Goal: Information Seeking & Learning: Learn about a topic

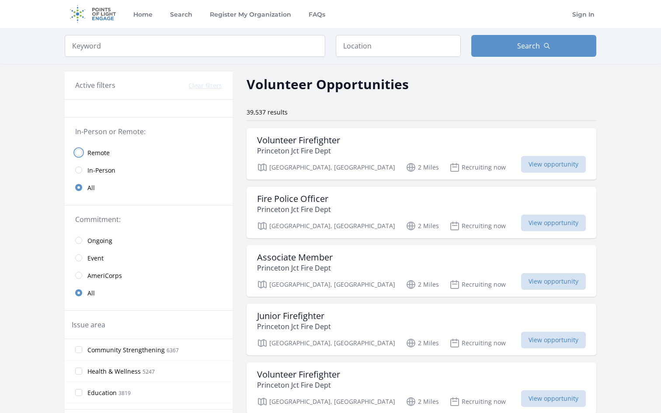
click at [77, 151] on input "radio" at bounding box center [78, 152] width 7 height 7
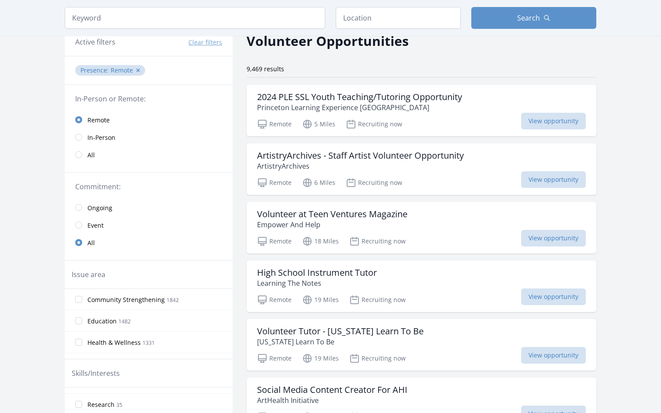
scroll to position [43, 0]
click at [81, 323] on input "Education 1482" at bounding box center [78, 321] width 7 height 7
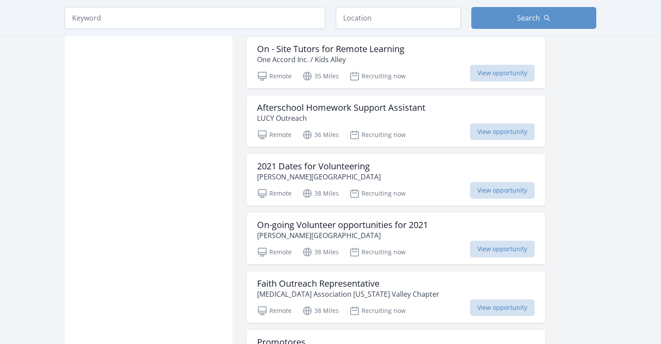
scroll to position [824, 0]
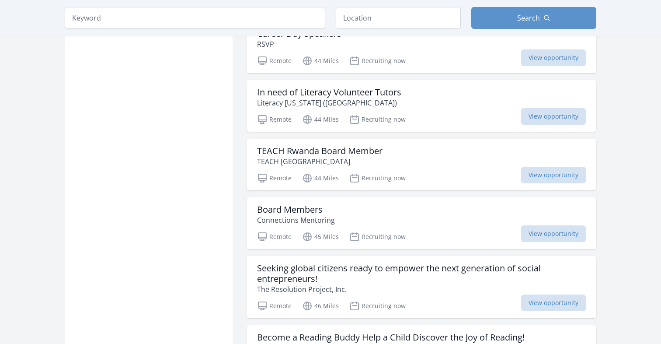
scroll to position [2139, 0]
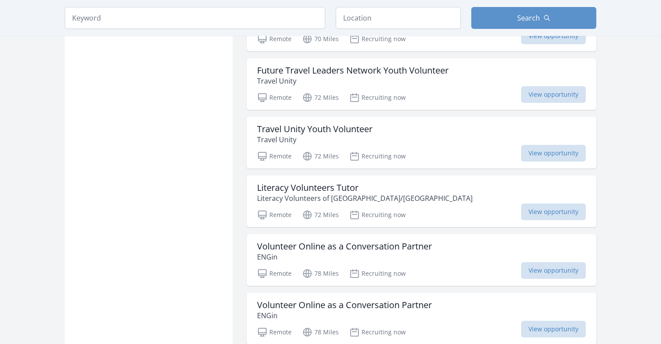
scroll to position [3240, 0]
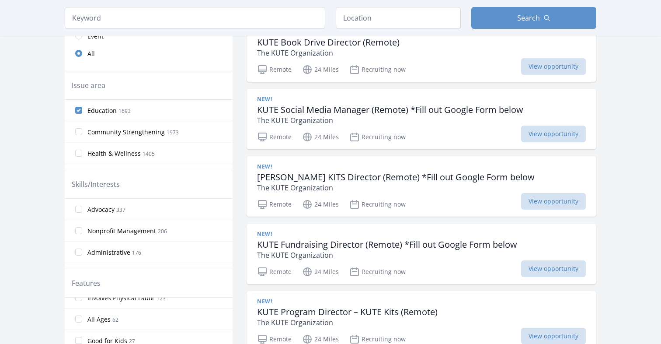
scroll to position [10, 0]
click at [81, 108] on input "Education 1693" at bounding box center [78, 110] width 7 height 7
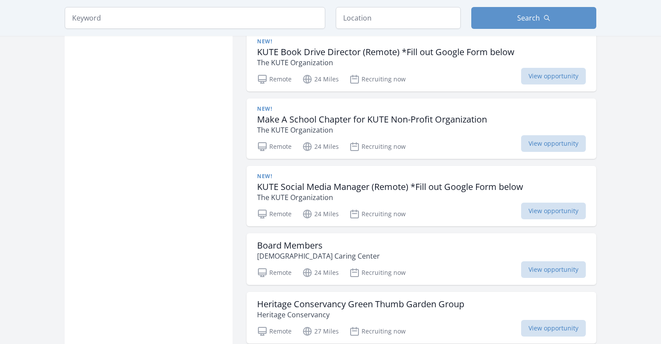
scroll to position [1261, 0]
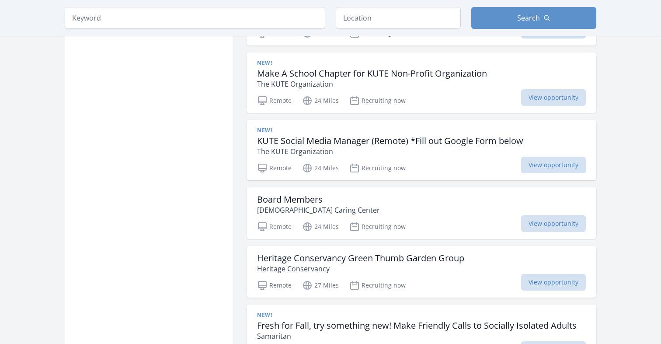
click at [652, 190] on main "Keyword Location Search Active filters Clear filters :" at bounding box center [330, 139] width 661 height 2745
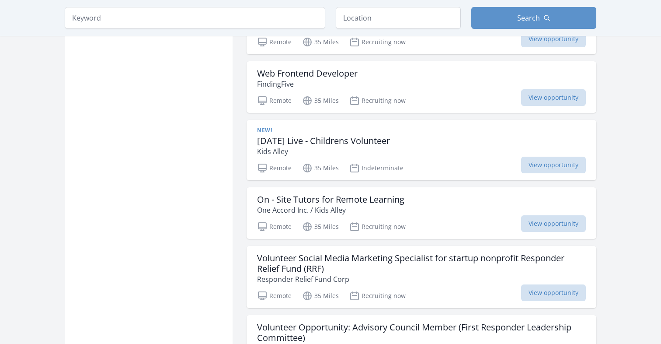
scroll to position [2212, 0]
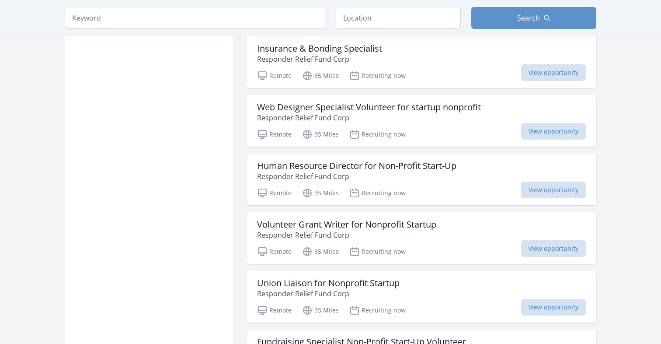
scroll to position [3441, 0]
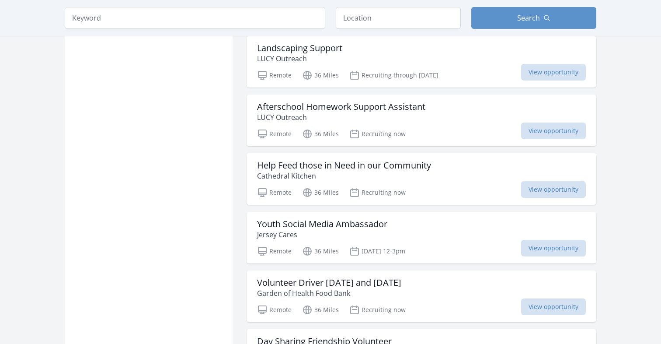
scroll to position [4281, 0]
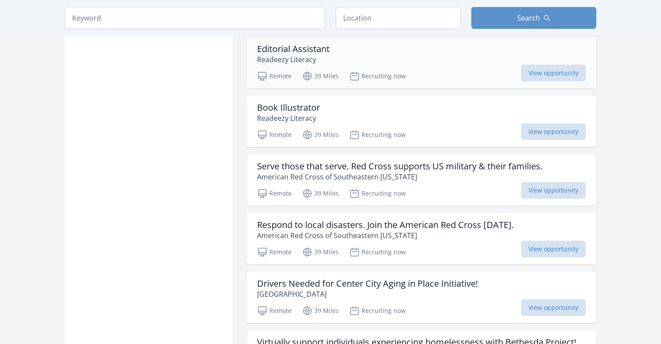
scroll to position [5972, 0]
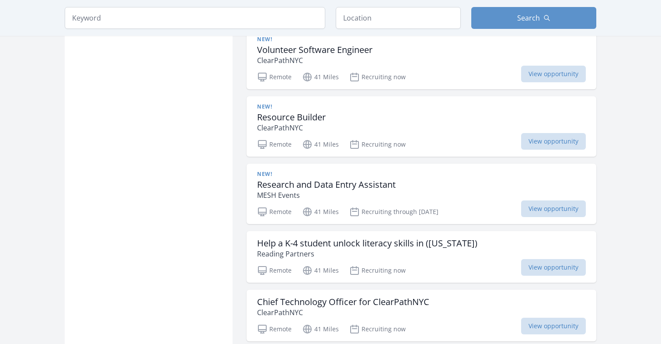
scroll to position [7182, 0]
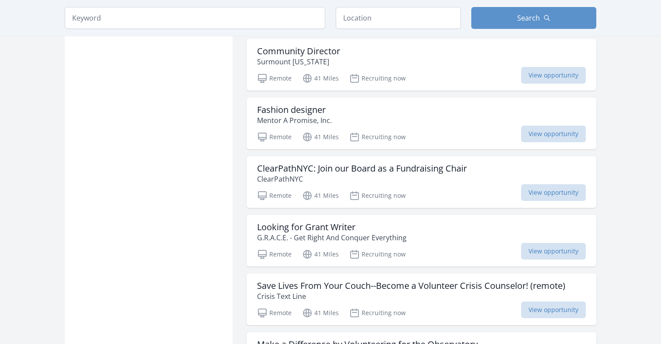
scroll to position [8442, 0]
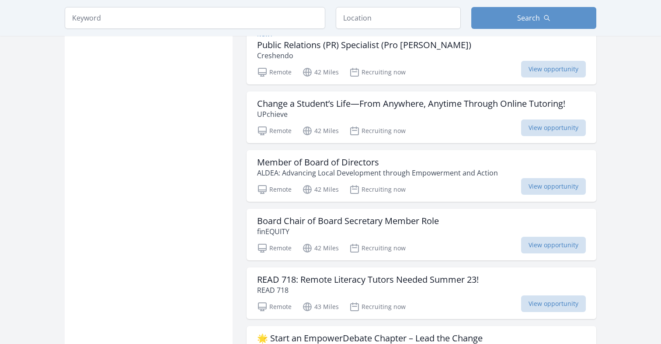
scroll to position [9519, 0]
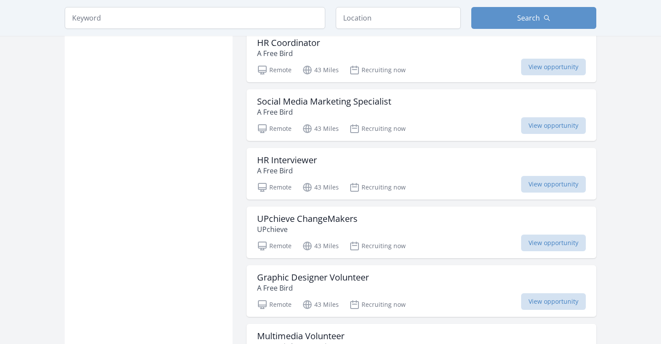
scroll to position [10460, 0]
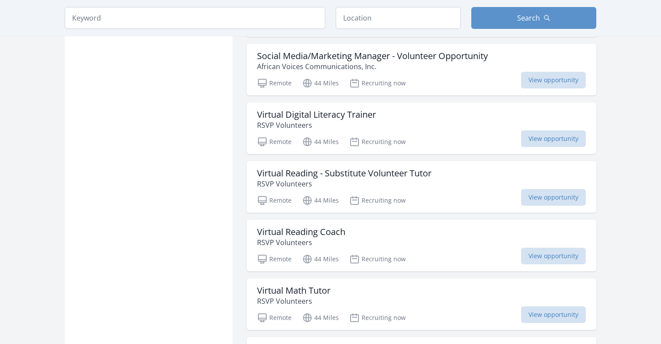
scroll to position [11889, 0]
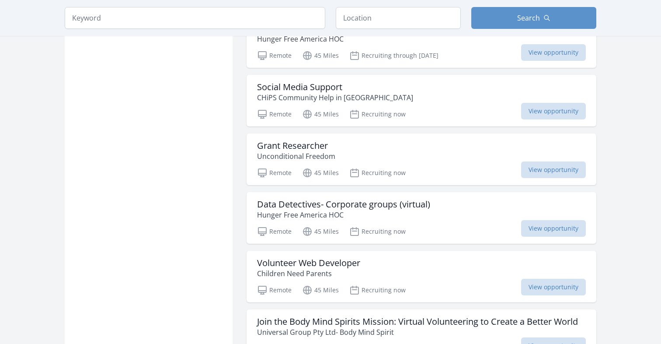
scroll to position [13147, 0]
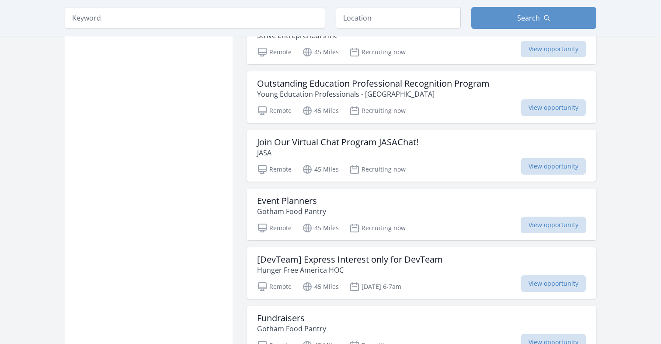
scroll to position [14206, 0]
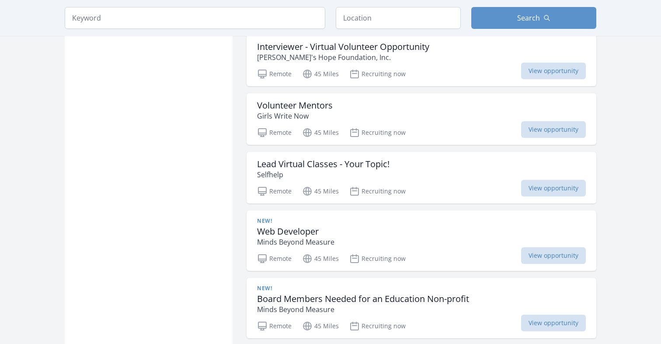
scroll to position [15131, 0]
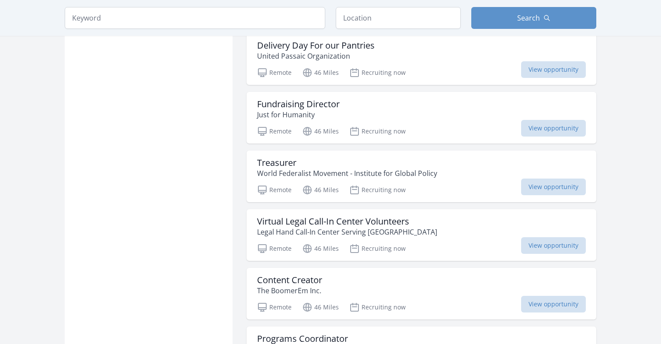
scroll to position [16117, 0]
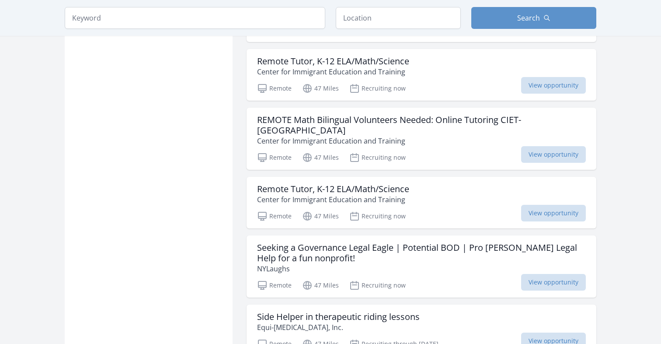
scroll to position [17584, 0]
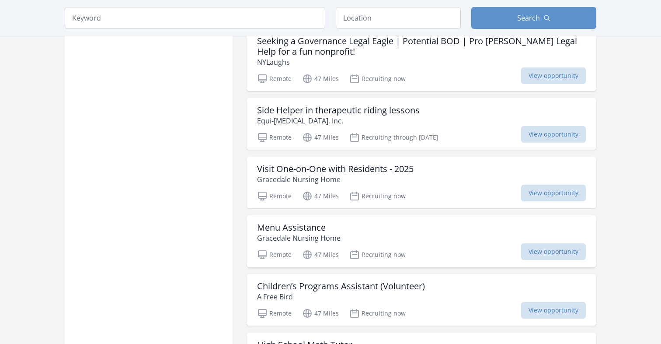
scroll to position [17794, 0]
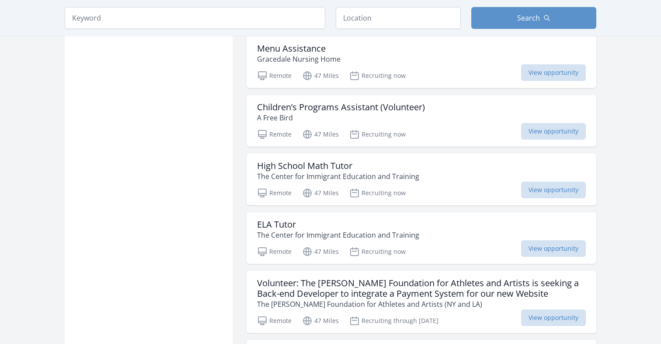
scroll to position [17974, 0]
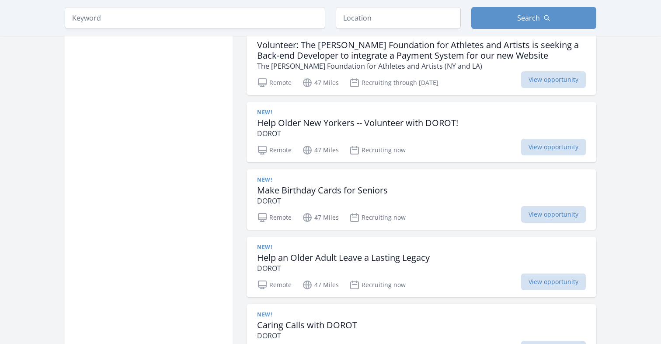
scroll to position [18212, 0]
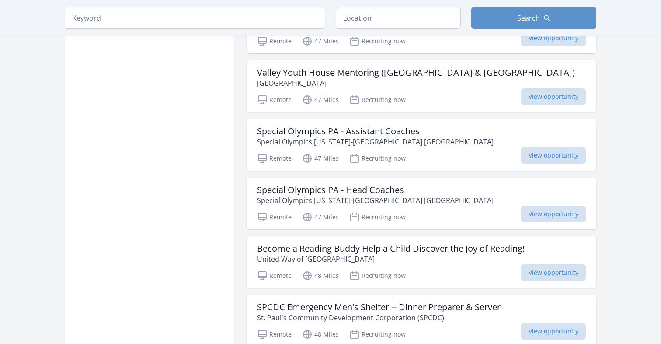
scroll to position [18522, 0]
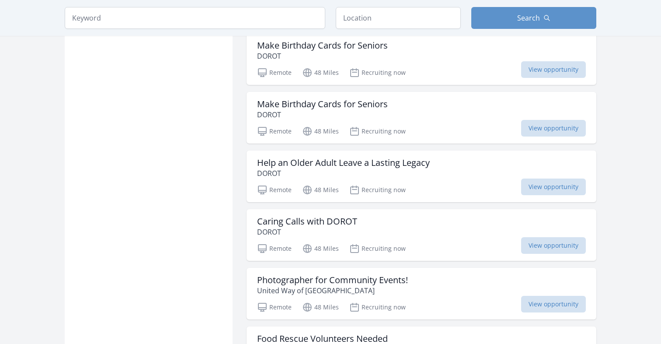
scroll to position [18959, 0]
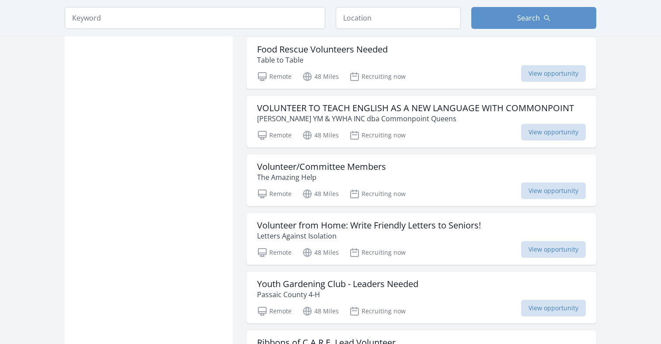
scroll to position [19248, 0]
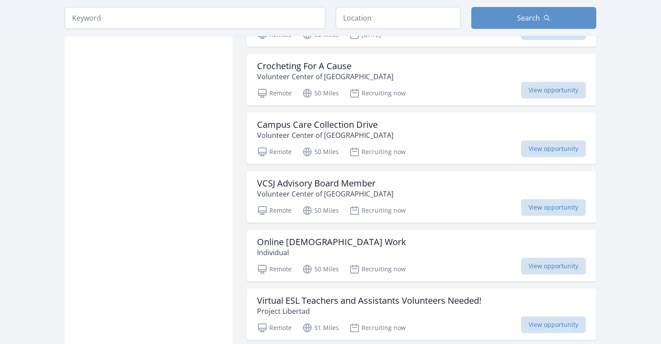
scroll to position [20228, 0]
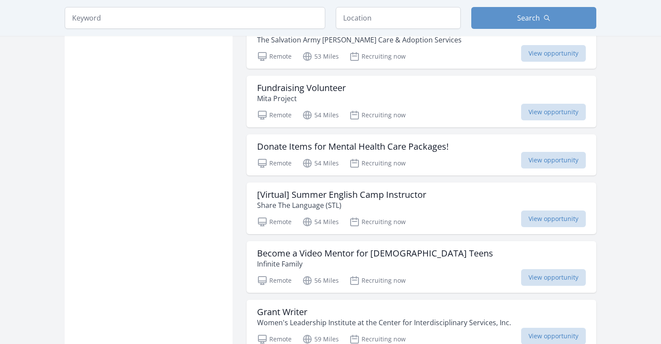
scroll to position [21330, 0]
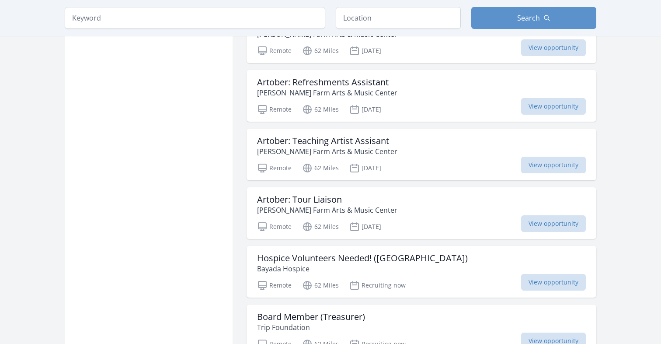
scroll to position [22510, 0]
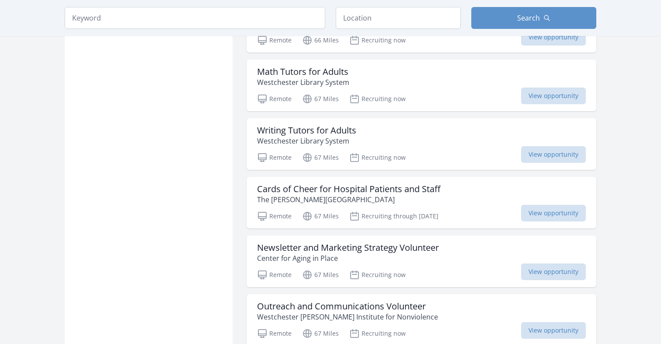
scroll to position [23761, 0]
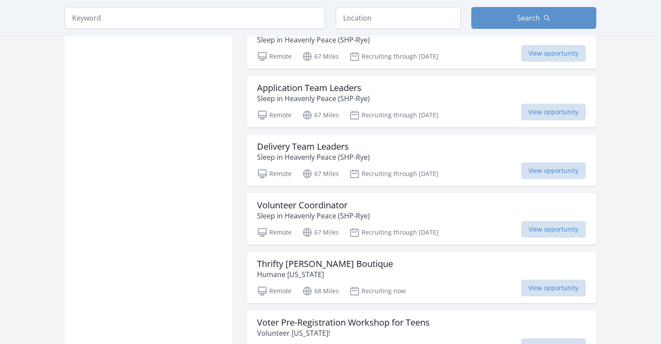
scroll to position [24447, 0]
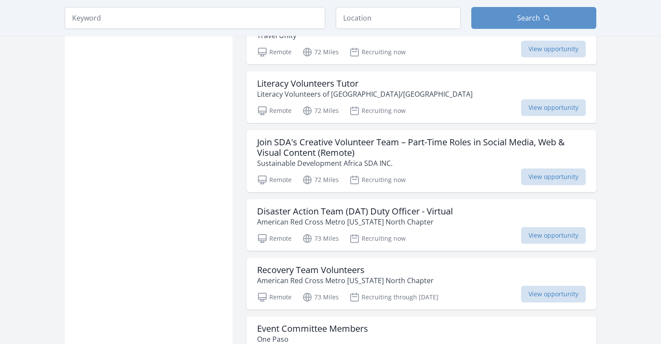
scroll to position [26055, 0]
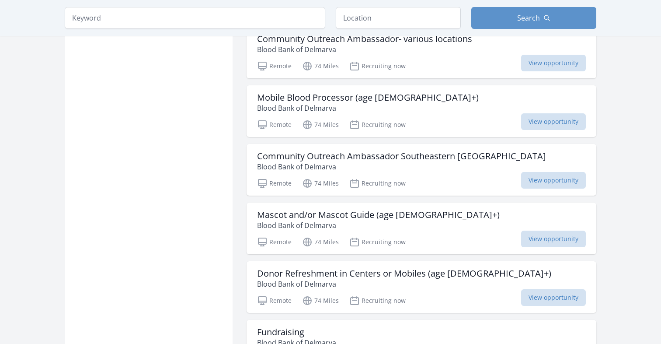
scroll to position [26531, 0]
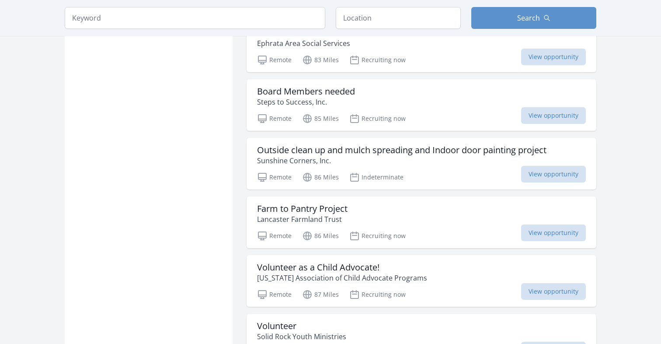
scroll to position [28529, 0]
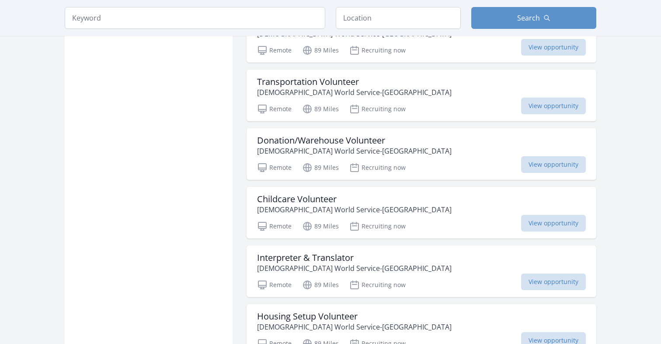
scroll to position [29654, 0]
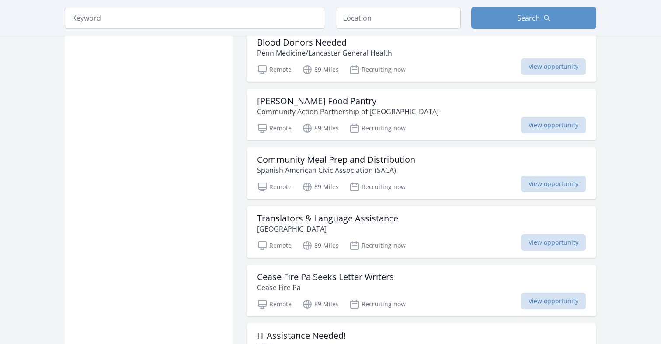
scroll to position [30454, 0]
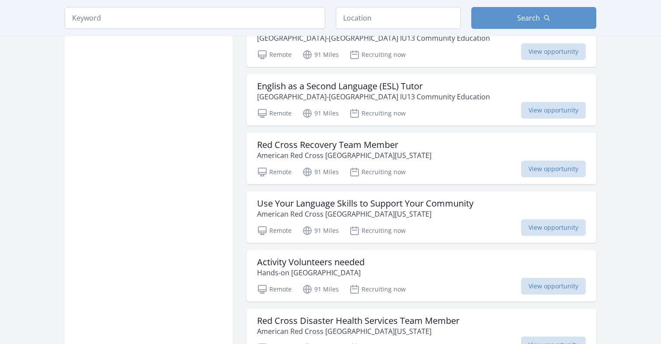
scroll to position [32004, 0]
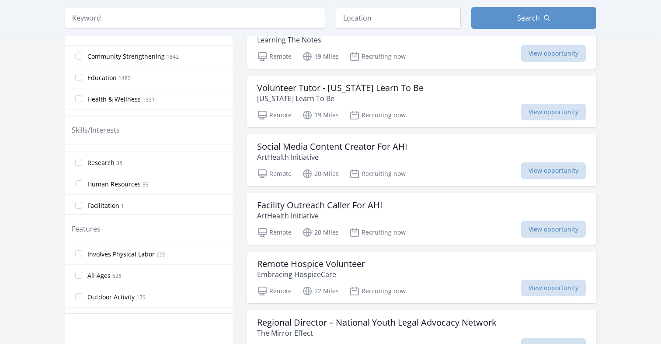
scroll to position [701, 0]
click at [80, 202] on input "Facilitation 1" at bounding box center [78, 203] width 7 height 7
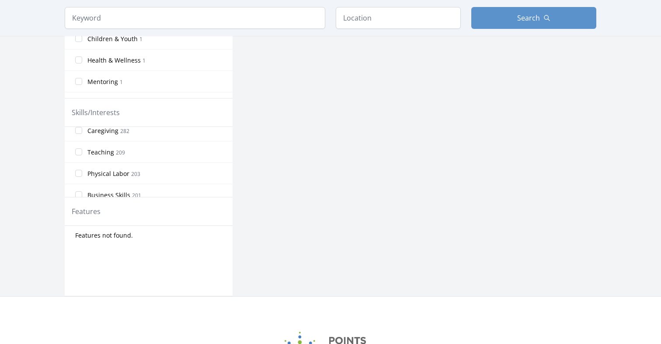
scroll to position [225, 0]
click at [80, 146] on input "Teaching 209" at bounding box center [78, 147] width 7 height 7
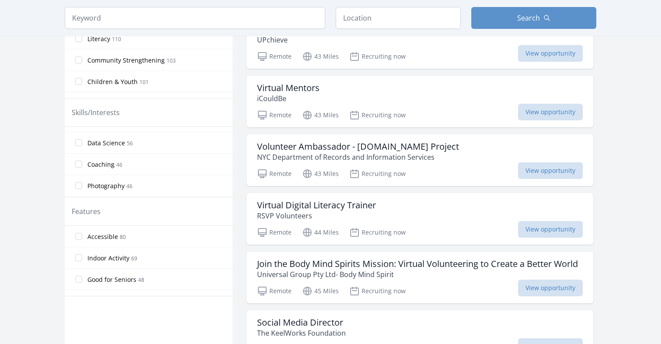
scroll to position [618, 0]
click at [80, 140] on input "Data Science 56" at bounding box center [78, 141] width 7 height 7
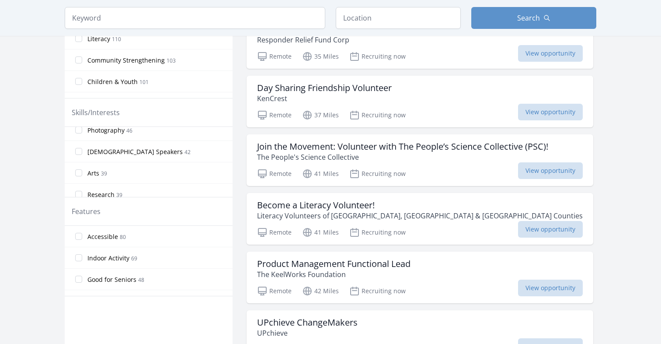
scroll to position [701, 0]
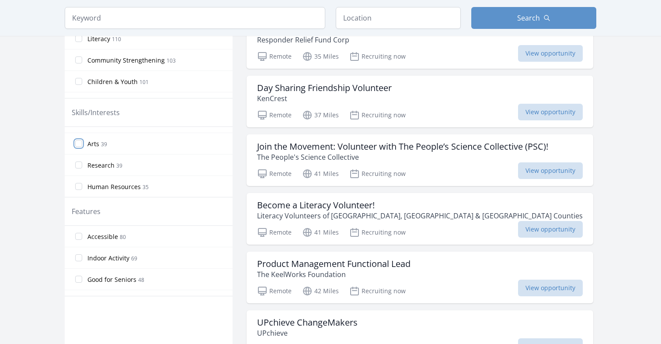
click at [81, 143] on input "Arts 39" at bounding box center [78, 143] width 7 height 7
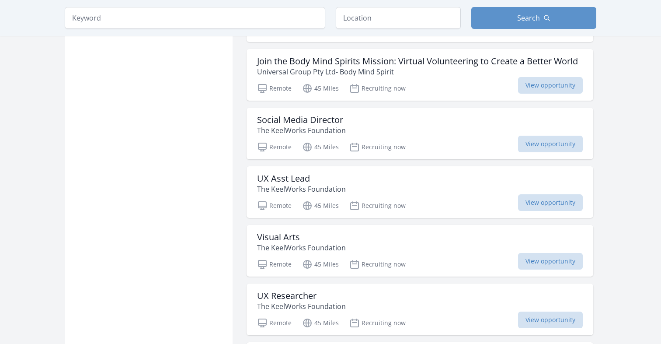
scroll to position [842, 0]
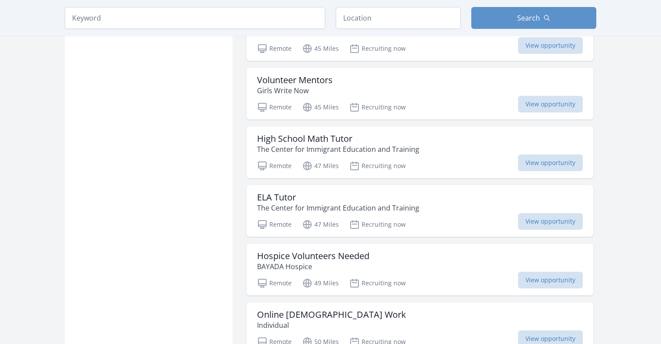
scroll to position [1290, 0]
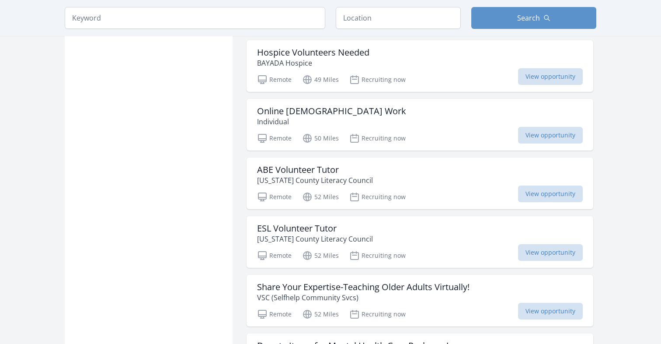
scroll to position [1493, 0]
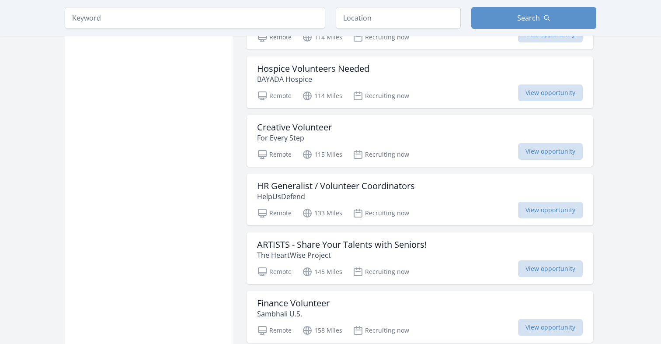
scroll to position [2124, 0]
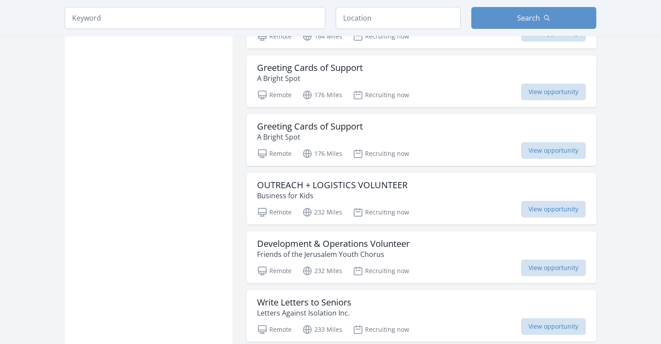
scroll to position [2830, 0]
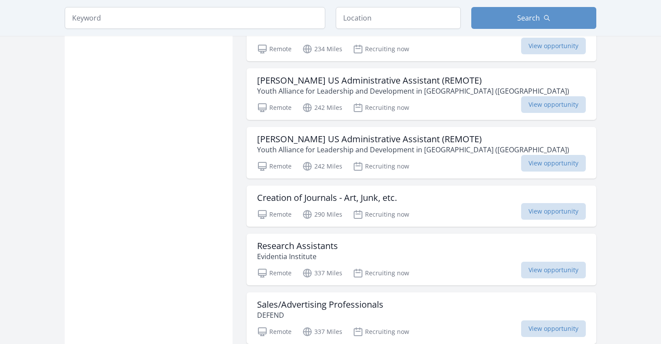
scroll to position [3224, 0]
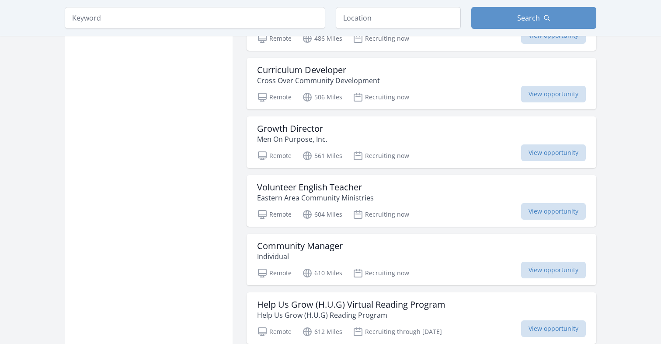
scroll to position [4279, 0]
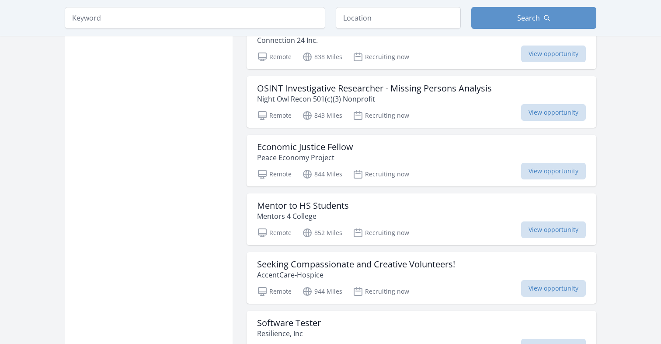
scroll to position [5631, 0]
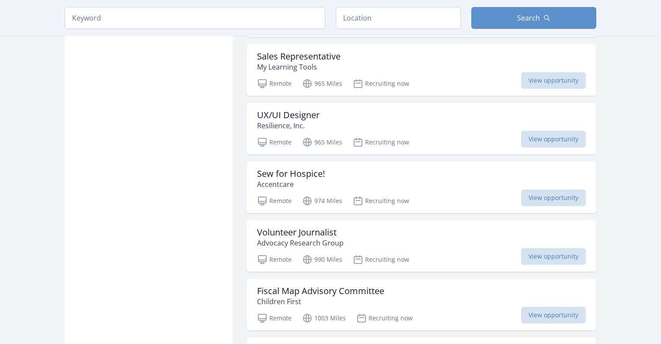
scroll to position [6306, 0]
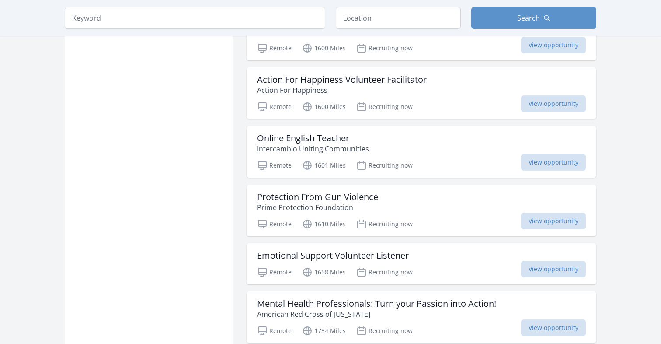
scroll to position [7924, 0]
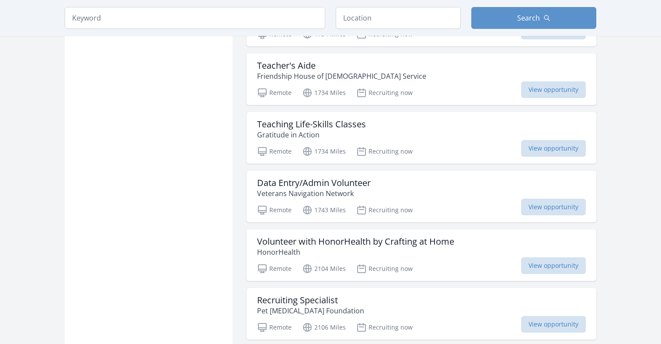
scroll to position [8924, 0]
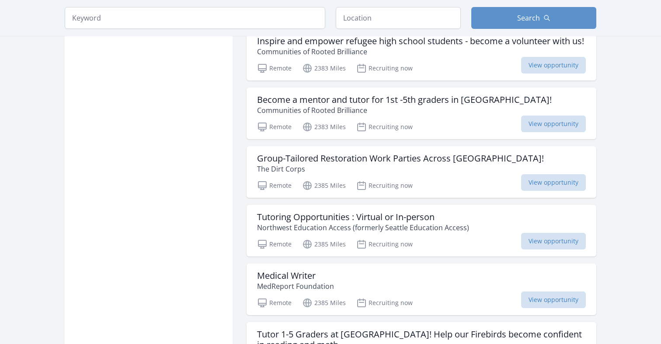
scroll to position [10308, 0]
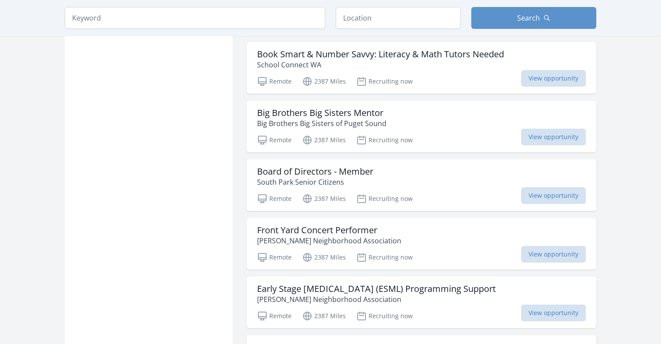
scroll to position [11496, 0]
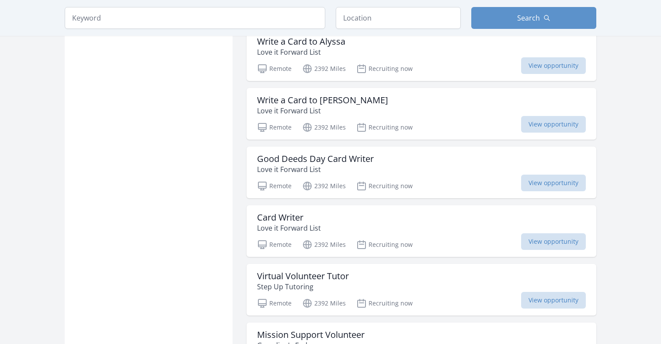
scroll to position [12513, 0]
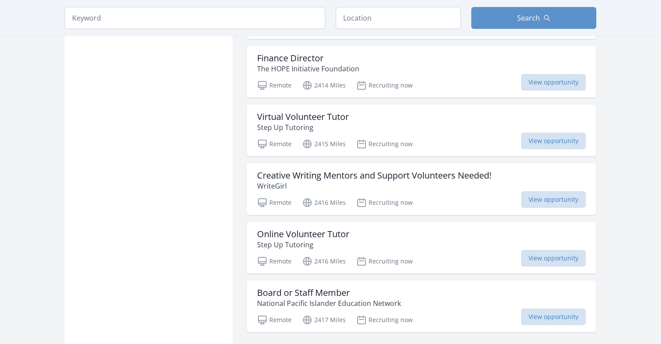
scroll to position [13914, 0]
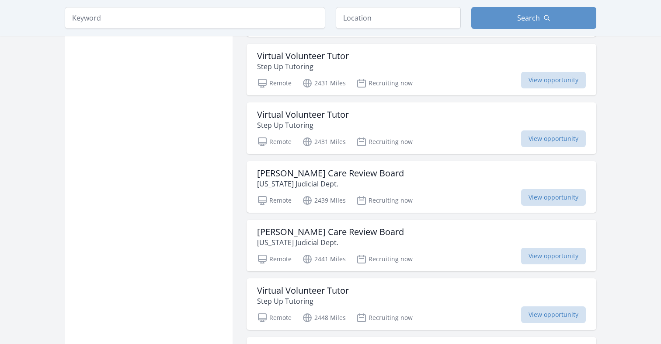
scroll to position [15085, 0]
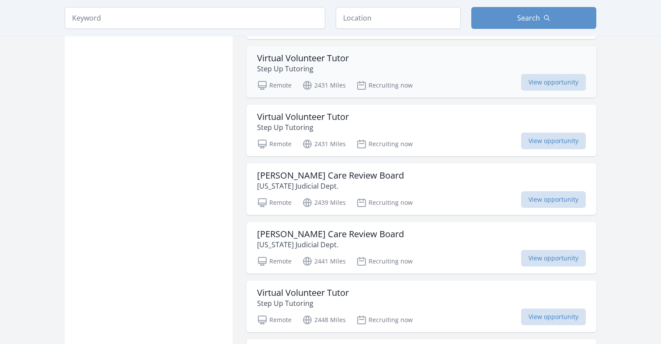
click at [299, 73] on p "Step Up Tutoring" at bounding box center [303, 68] width 92 height 10
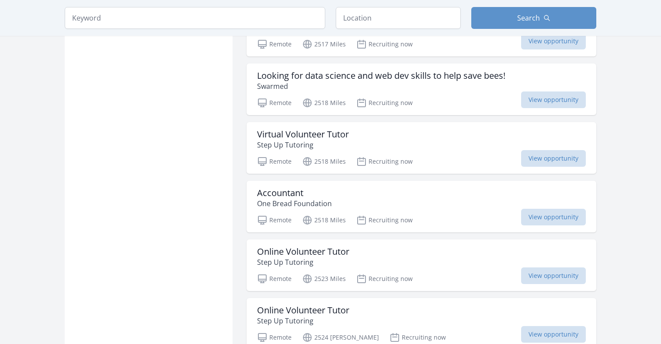
scroll to position [16192, 0]
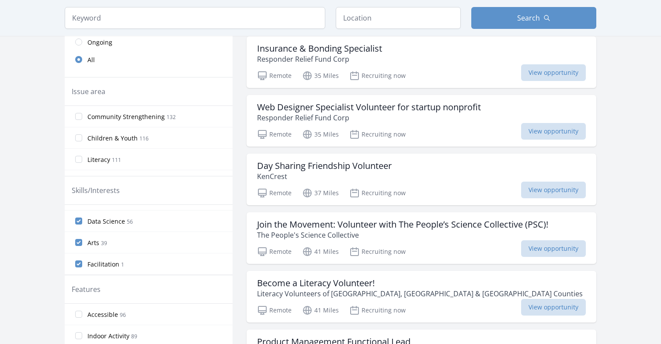
scroll to position [14, 0]
click at [80, 243] on input "Arts 39" at bounding box center [78, 244] width 7 height 7
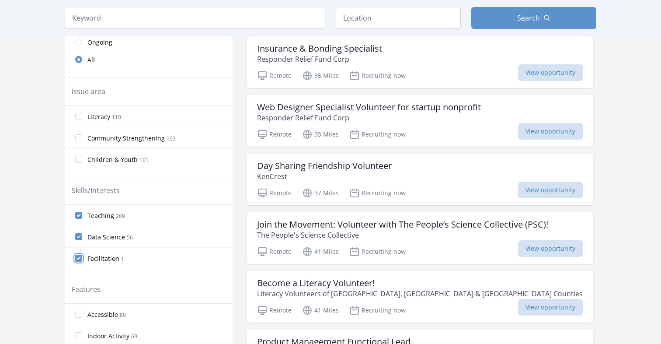
click at [79, 258] on input "Facilitation 1" at bounding box center [78, 258] width 7 height 7
click at [80, 215] on input "Teaching 209" at bounding box center [78, 215] width 7 height 7
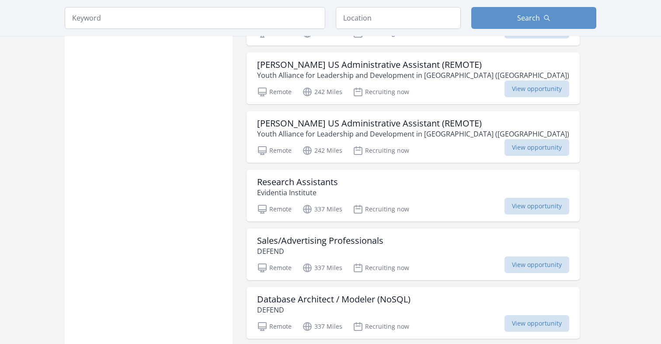
scroll to position [612, 0]
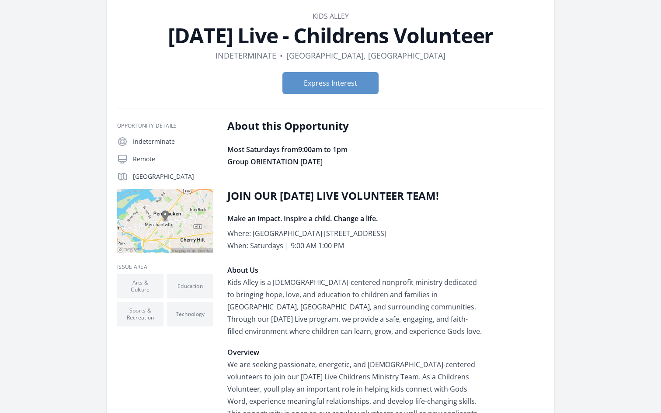
scroll to position [41, 0]
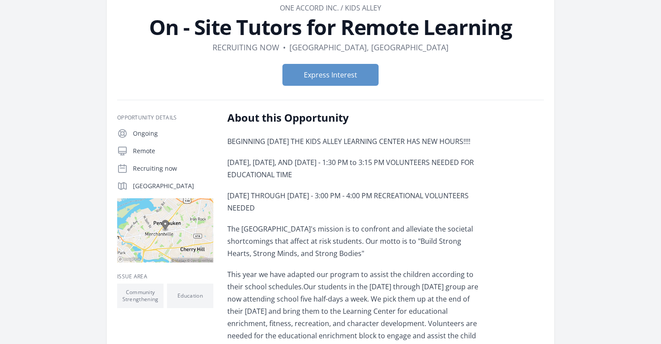
scroll to position [49, 0]
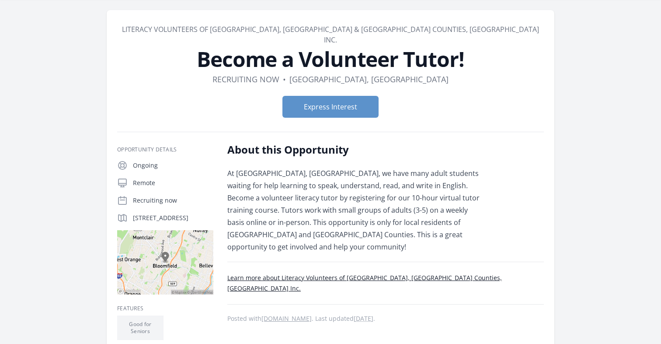
scroll to position [35, 0]
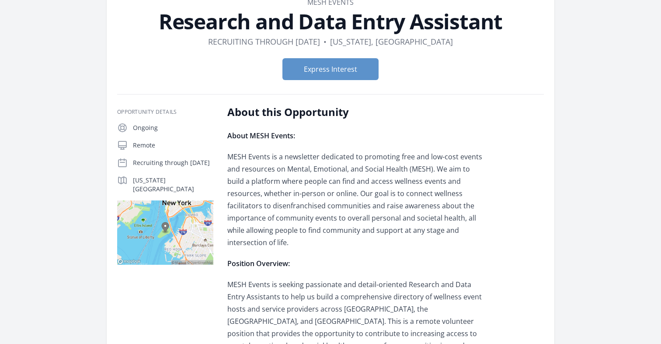
scroll to position [65, 0]
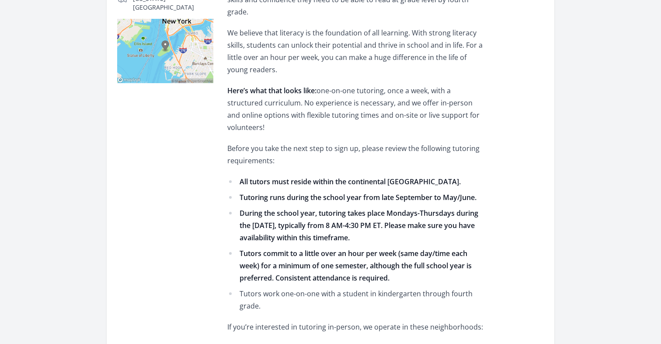
scroll to position [260, 0]
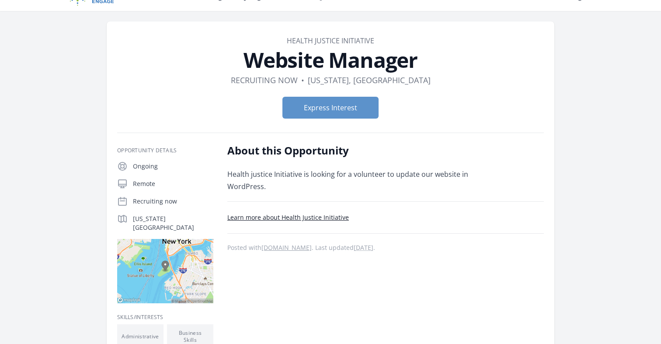
scroll to position [17, 0]
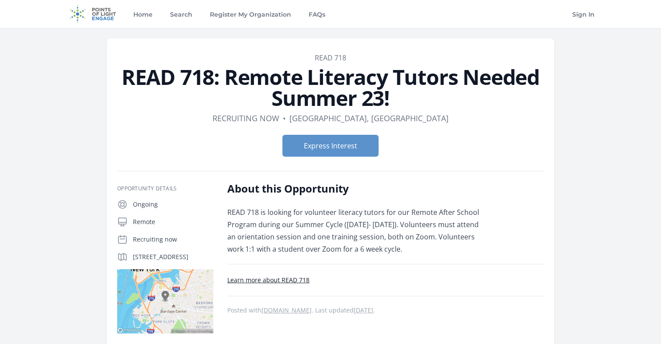
scroll to position [5, 0]
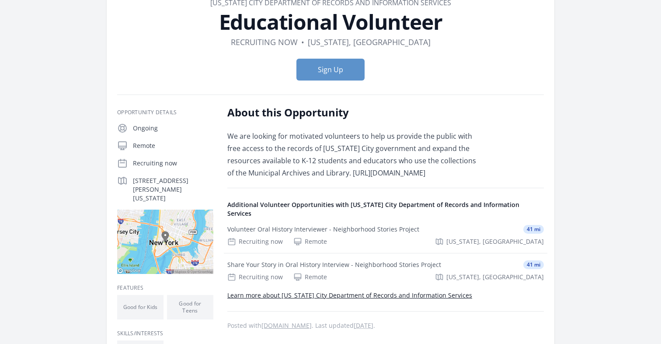
scroll to position [65, 0]
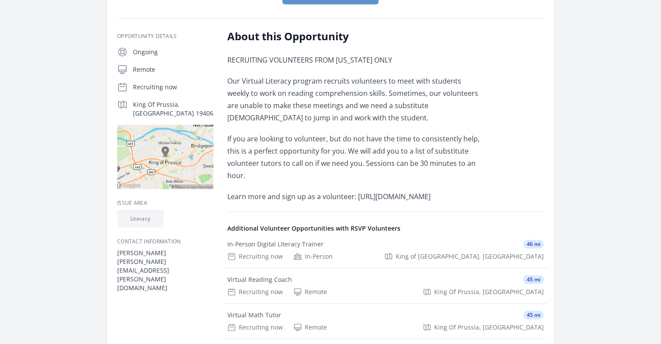
scroll to position [153, 0]
drag, startPoint x: 485, startPoint y: 197, endPoint x: 356, endPoint y: 196, distance: 128.6
click at [356, 196] on p "Learn more and sign up as a volunteer: [URL][DOMAIN_NAME]" at bounding box center [355, 196] width 256 height 12
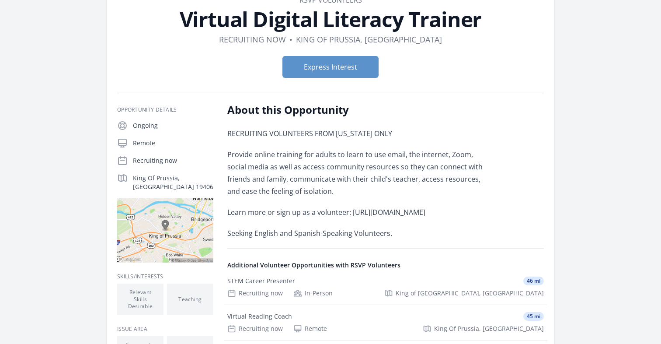
scroll to position [56, 0]
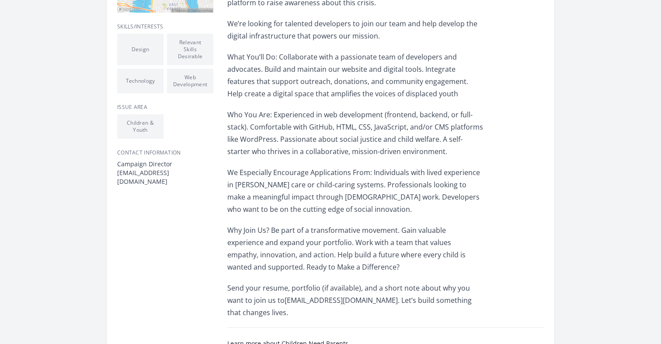
scroll to position [307, 0]
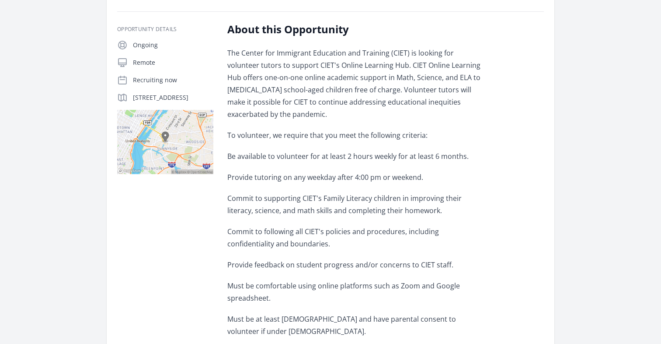
scroll to position [139, 0]
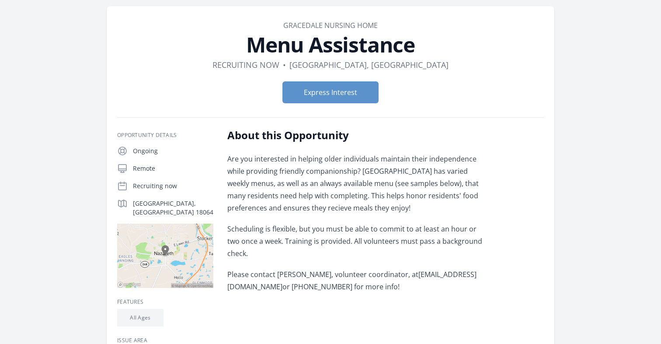
scroll to position [35, 0]
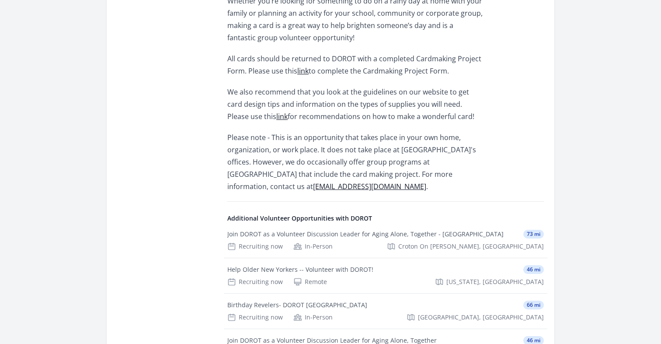
scroll to position [176, 0]
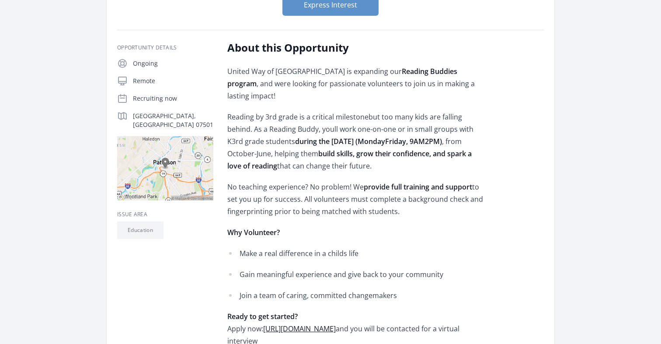
scroll to position [140, 0]
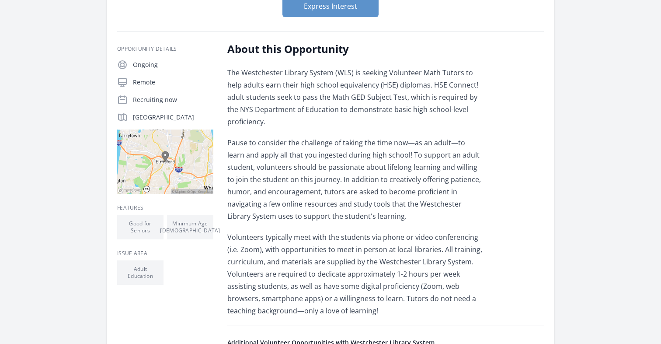
scroll to position [123, 0]
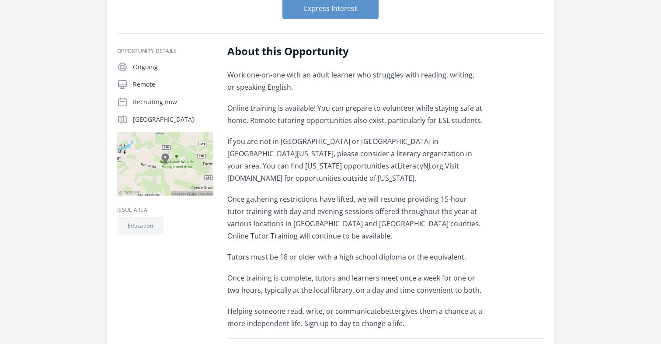
scroll to position [121, 0]
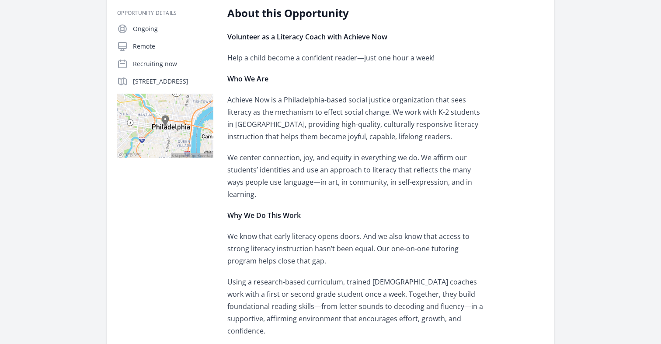
scroll to position [130, 0]
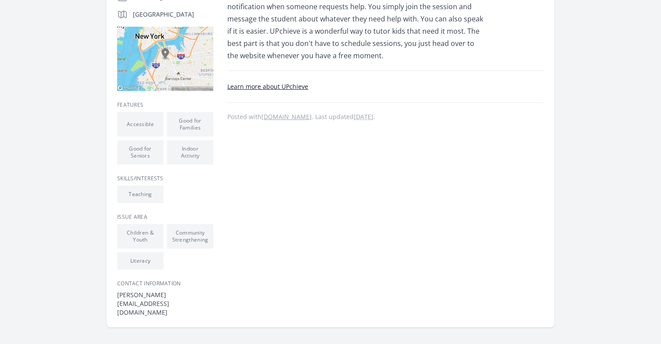
scroll to position [222, 0]
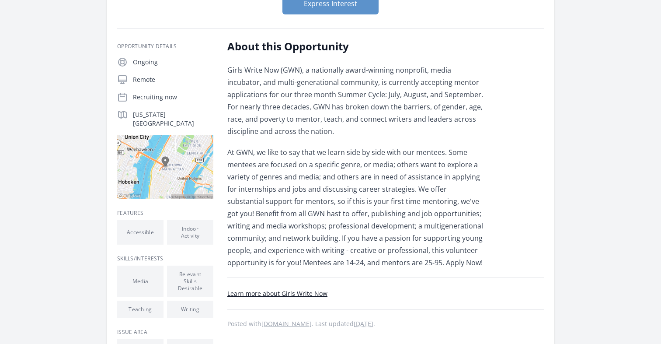
scroll to position [122, 0]
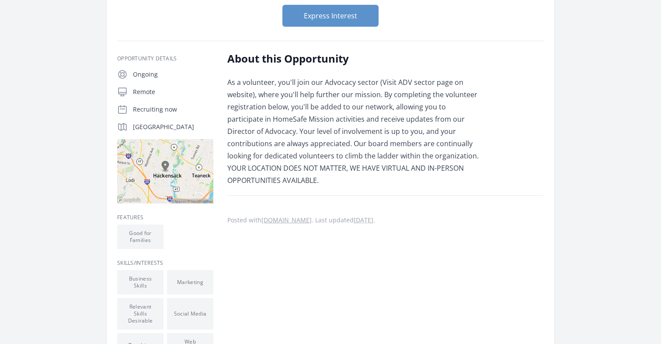
scroll to position [94, 0]
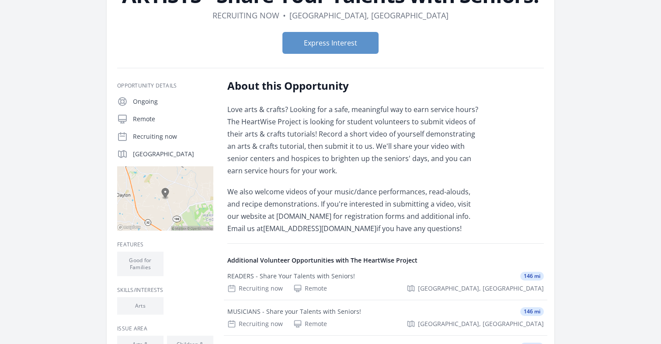
scroll to position [84, 0]
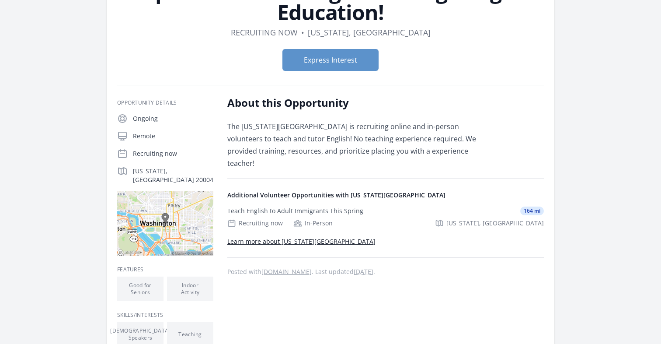
scroll to position [88, 0]
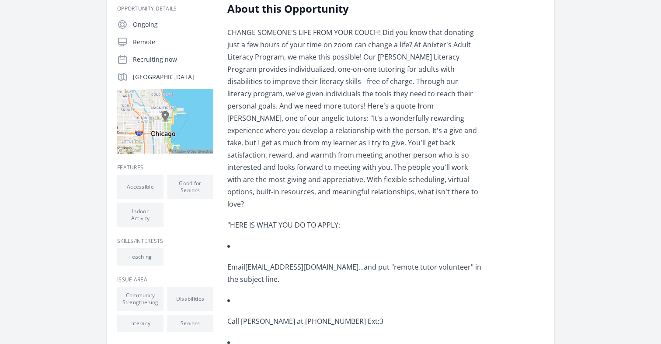
scroll to position [157, 0]
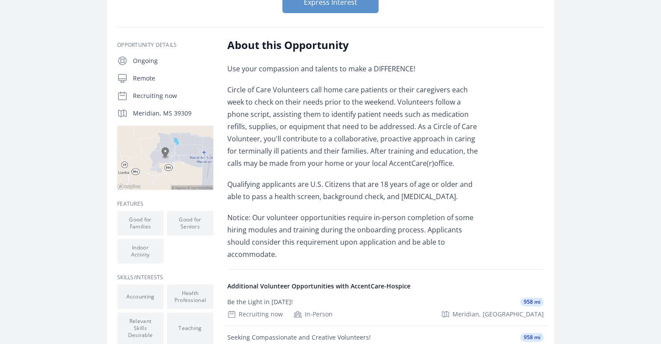
scroll to position [144, 0]
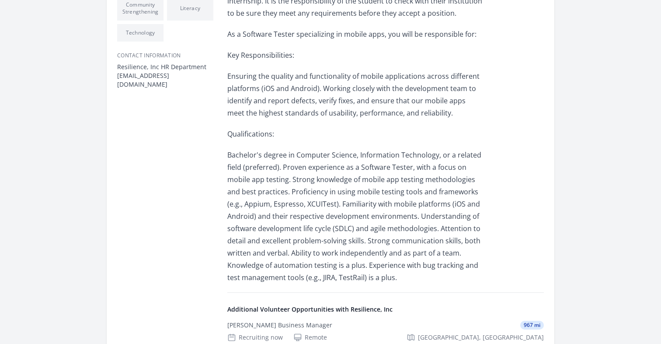
scroll to position [446, 0]
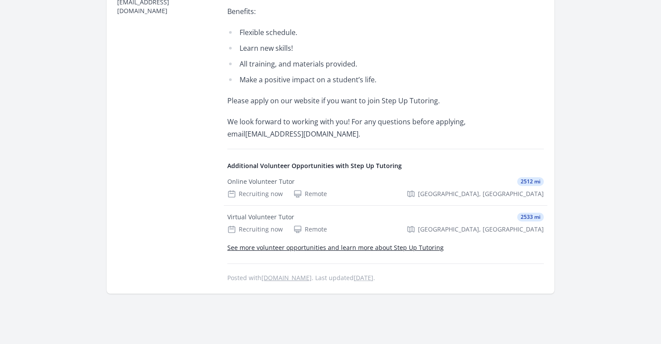
scroll to position [483, 0]
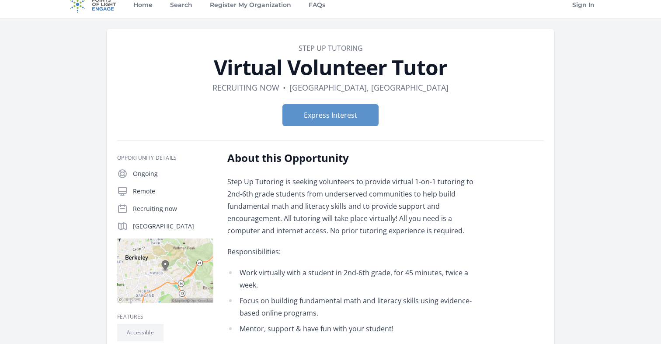
scroll to position [2, 0]
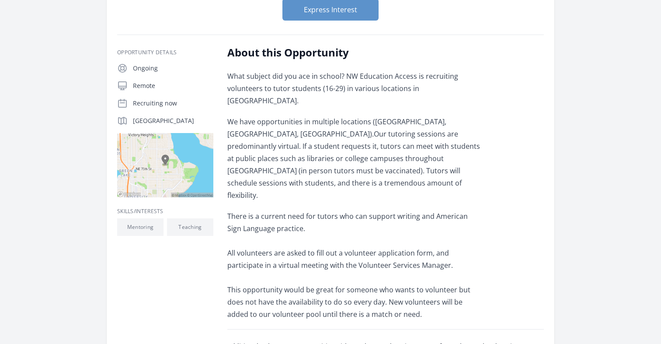
scroll to position [140, 0]
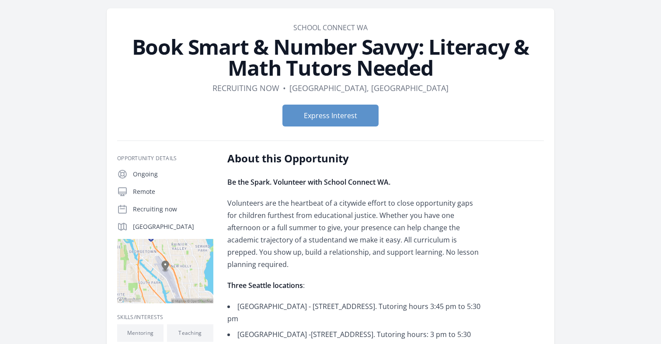
scroll to position [24, 0]
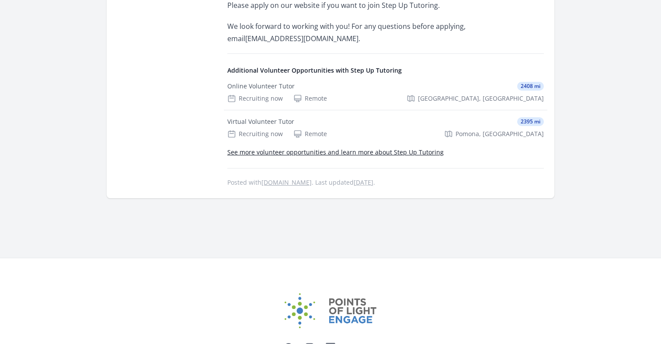
scroll to position [597, 0]
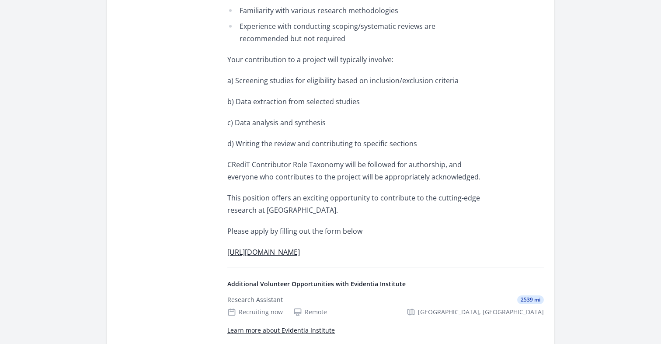
scroll to position [423, 0]
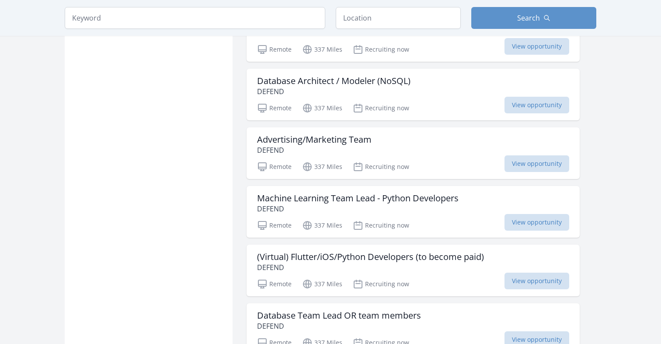
scroll to position [897, 0]
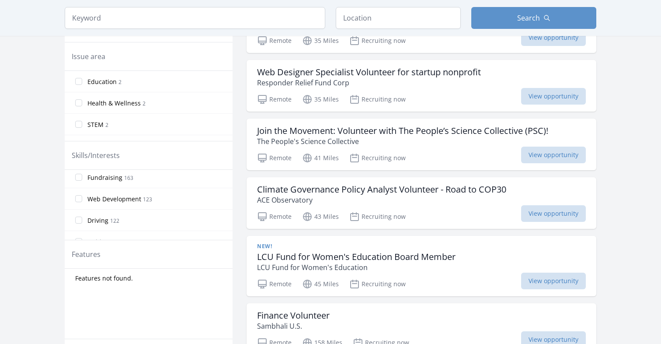
scroll to position [366, 0]
click at [79, 201] on input "Web Development 123" at bounding box center [78, 200] width 7 height 7
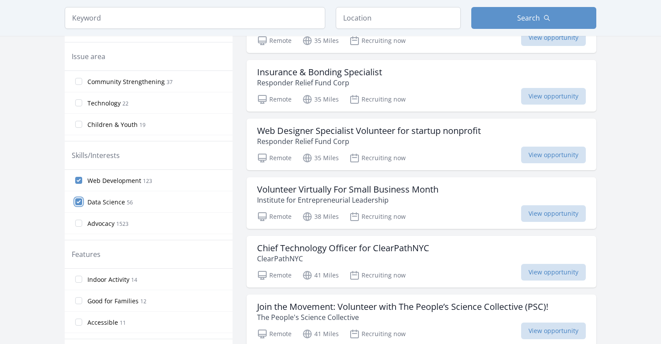
click at [78, 200] on input "Data Science 56" at bounding box center [78, 201] width 7 height 7
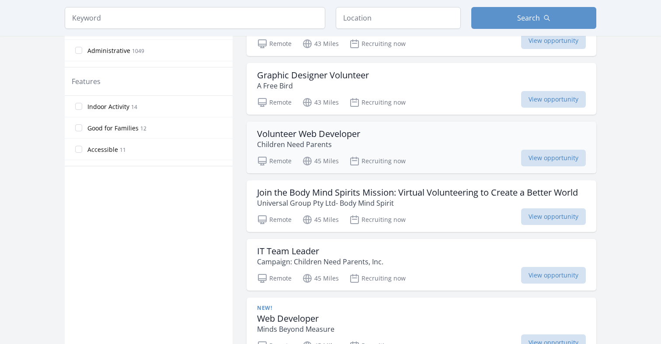
scroll to position [418, 0]
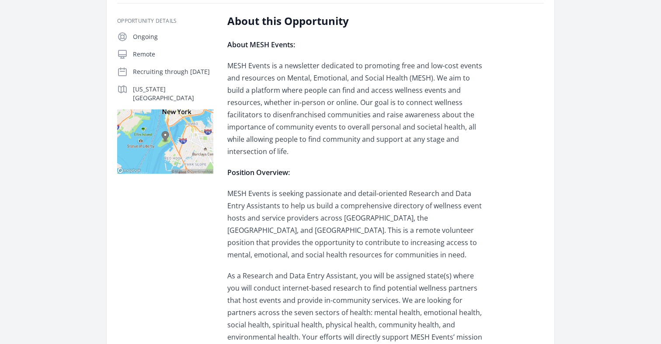
scroll to position [145, 0]
